Goal: Find contact information: Find contact information

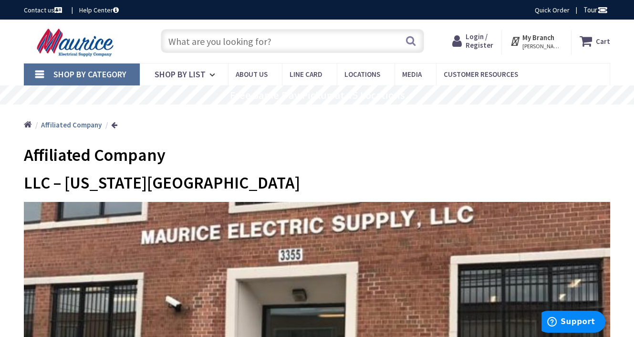
click at [253, 42] on input "text" at bounding box center [293, 41] width 264 height 24
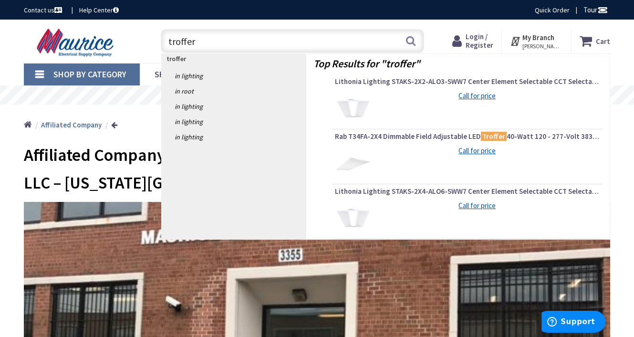
type input "troffer"
click at [146, 42] on div "Toggle Nav" at bounding box center [83, 41] width 132 height 32
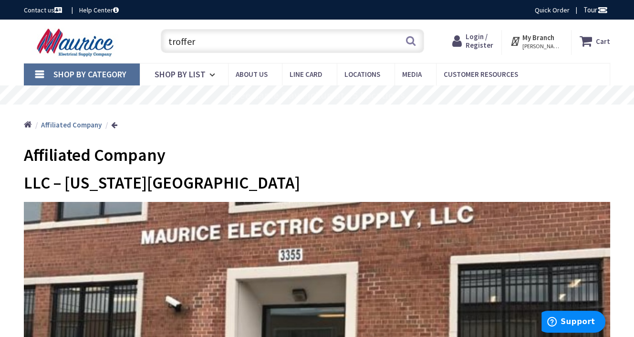
click at [42, 11] on link "Contact us" at bounding box center [44, 10] width 40 height 10
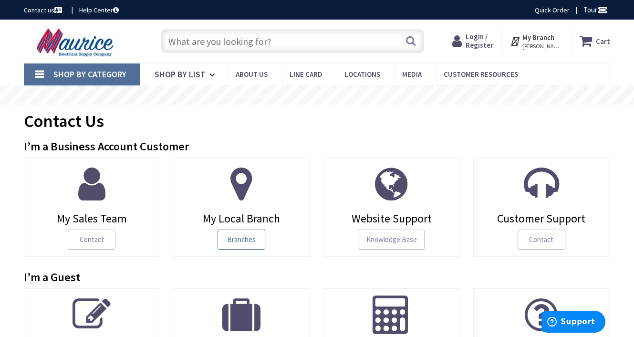
click at [243, 240] on span "Branches" at bounding box center [242, 240] width 48 height 20
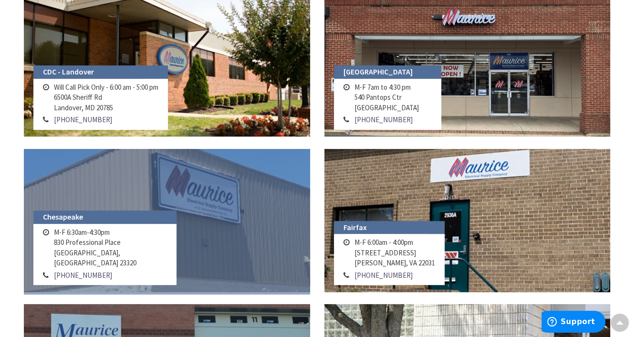
scroll to position [334, 0]
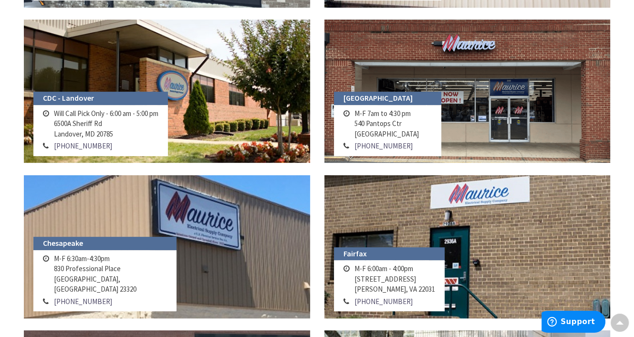
drag, startPoint x: 354, startPoint y: 121, endPoint x: 426, endPoint y: 136, distance: 73.7
click at [422, 136] on td "M-F 7am to 4:30 pm 540 Pantops Ctr Charlottesville, VA 22902" at bounding box center [386, 123] width 69 height 32
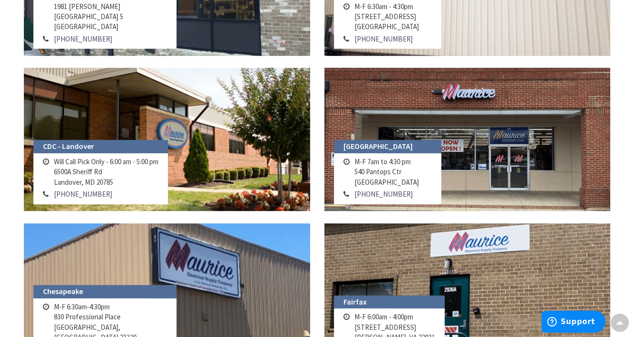
scroll to position [191, 0]
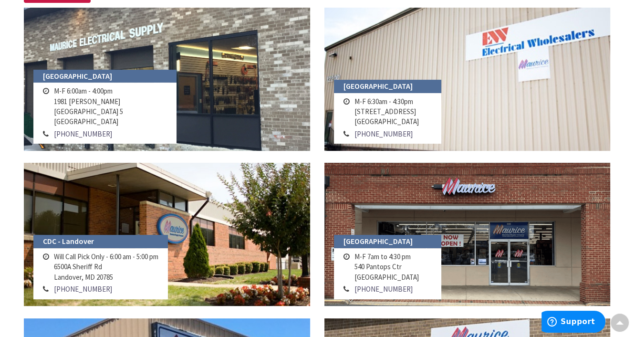
drag, startPoint x: 352, startPoint y: 109, endPoint x: 416, endPoint y: 127, distance: 66.4
click at [416, 127] on td "M-F 6:30am - 4:30pm 12200 Old Baltimore Pike Beltsville, MD 20705" at bounding box center [386, 111] width 69 height 32
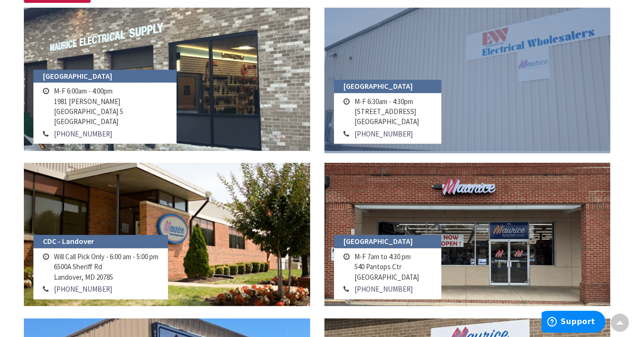
copy td "12200 Old Baltimore Pike Beltsville, MD 20705"
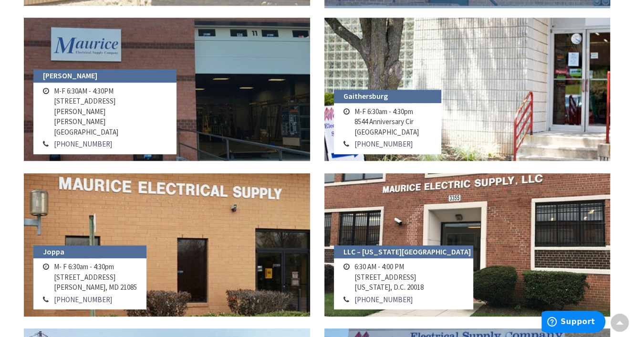
scroll to position [716, 0]
